Goal: Task Accomplishment & Management: Manage account settings

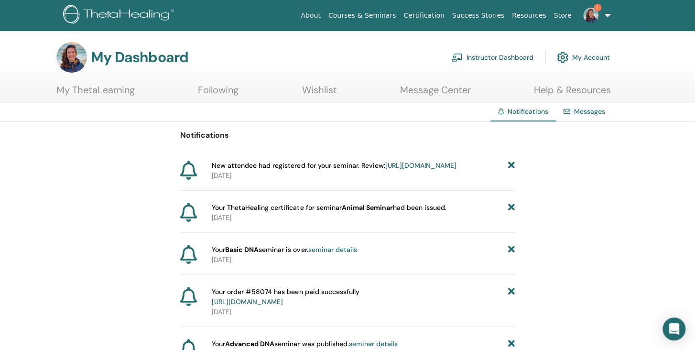
click at [385, 170] on link "https://member.thetahealing.com/instructor/seminar/368071/attendees" at bounding box center [420, 165] width 71 height 9
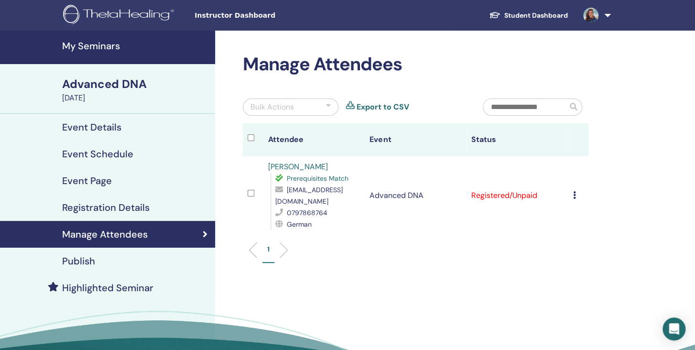
click at [87, 47] on h4 "My Seminars" at bounding box center [135, 45] width 147 height 11
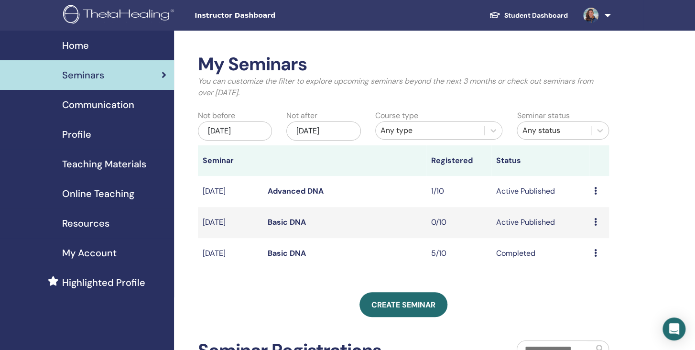
click at [341, 128] on div "[DATE]" at bounding box center [323, 130] width 75 height 19
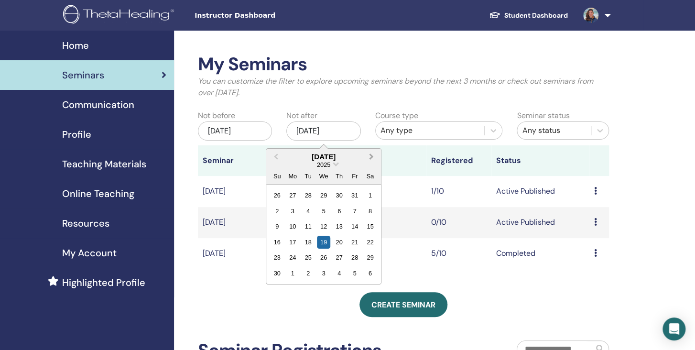
click at [368, 158] on button "Next Month" at bounding box center [372, 157] width 15 height 15
click at [371, 157] on span "Next Month" at bounding box center [371, 156] width 0 height 10
click at [350, 247] on div "27" at bounding box center [354, 242] width 13 height 13
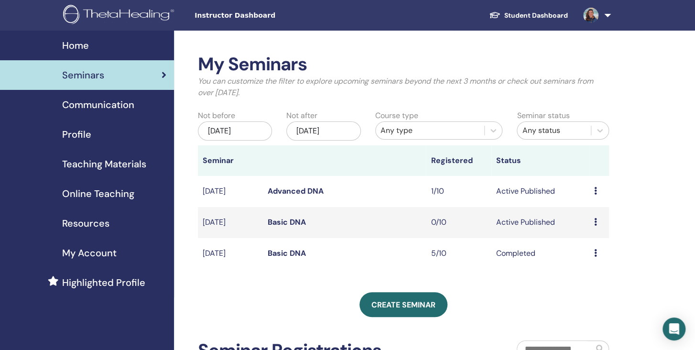
click at [290, 253] on link "Basic DNA" at bounding box center [287, 253] width 38 height 10
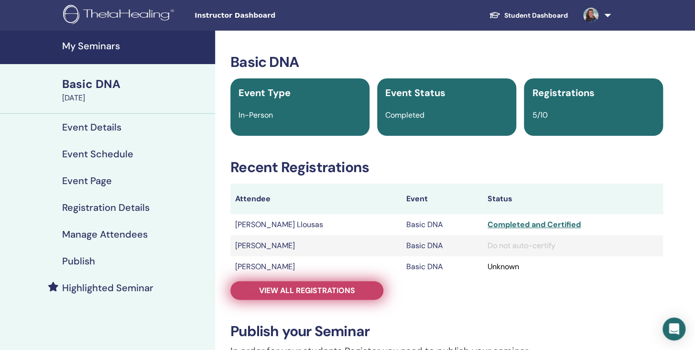
click at [356, 294] on link "View all registrations" at bounding box center [306, 290] width 153 height 19
